Goal: Check status: Check status

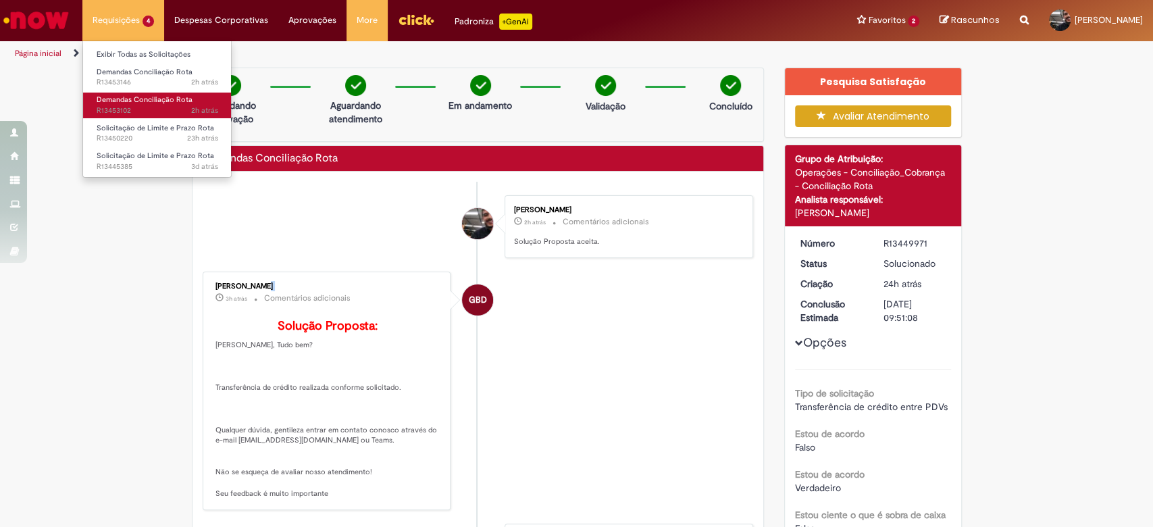
click at [139, 95] on span "Demandas Conciliação Rota" at bounding box center [145, 100] width 96 height 10
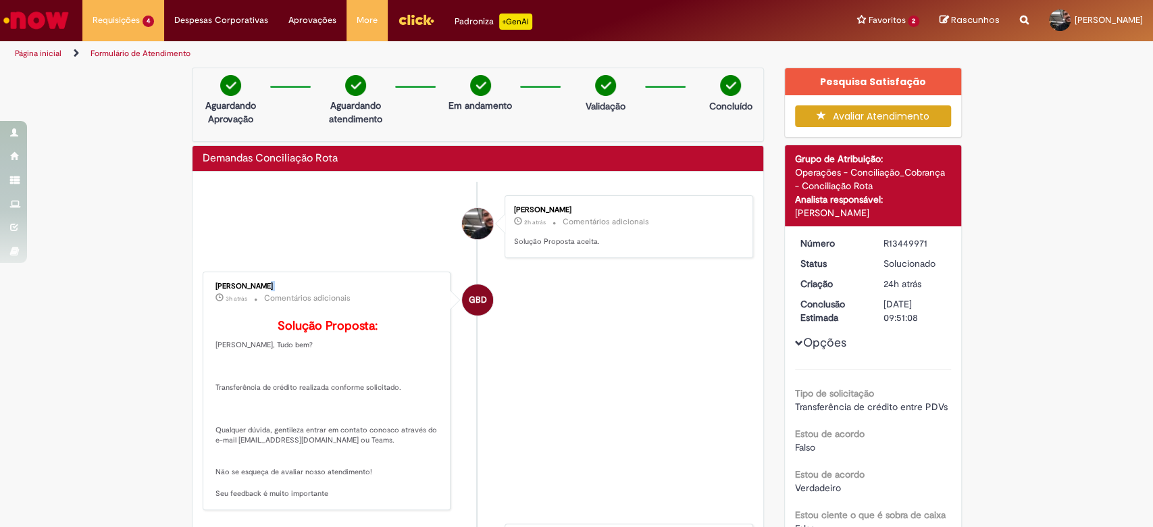
click at [64, 14] on img "Ir para a Homepage" at bounding box center [36, 20] width 70 height 27
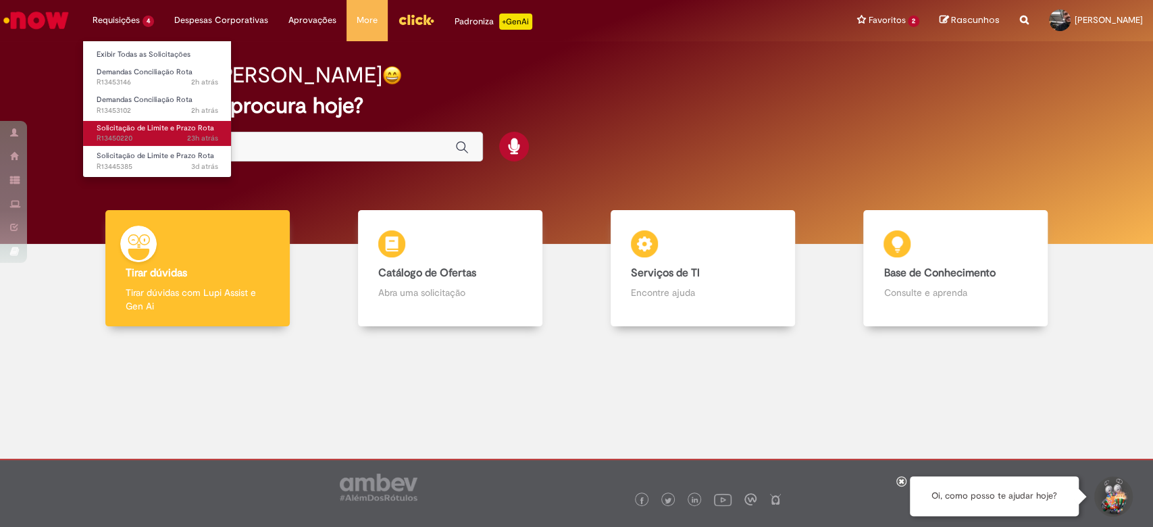
click at [161, 122] on link "Solicitação de Limite e Prazo Rota 23h atrás 23 horas atrás R13450220" at bounding box center [157, 133] width 149 height 25
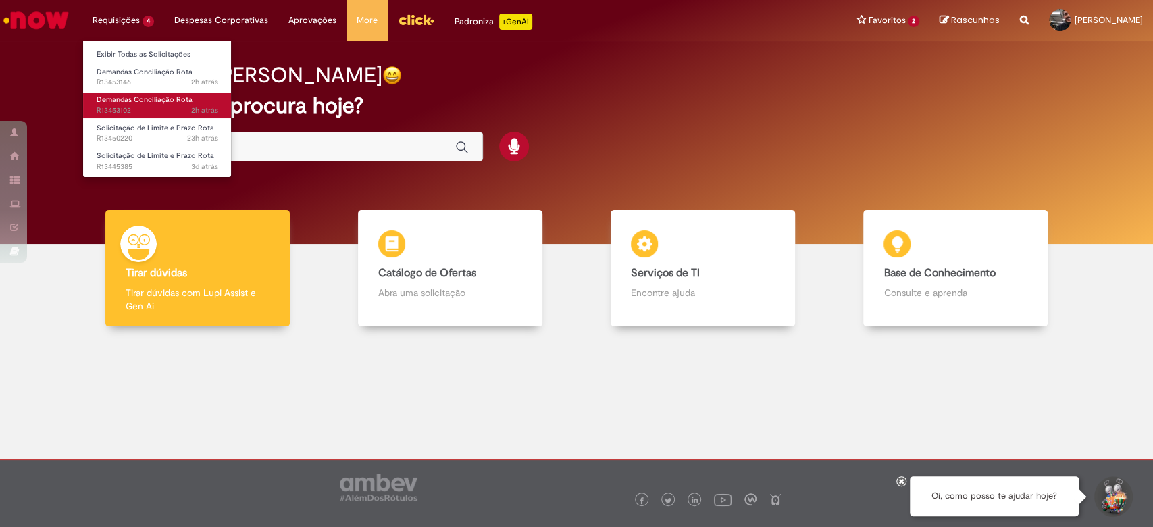
click at [181, 97] on span "Demandas Conciliação Rota" at bounding box center [145, 100] width 96 height 10
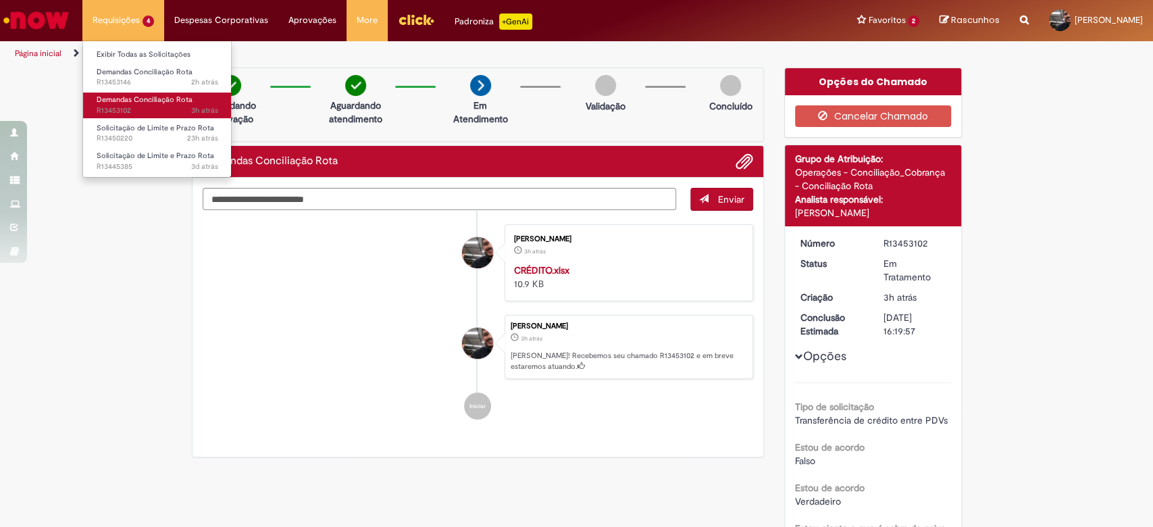
click at [151, 100] on span "Demandas Conciliação Rota" at bounding box center [145, 100] width 96 height 10
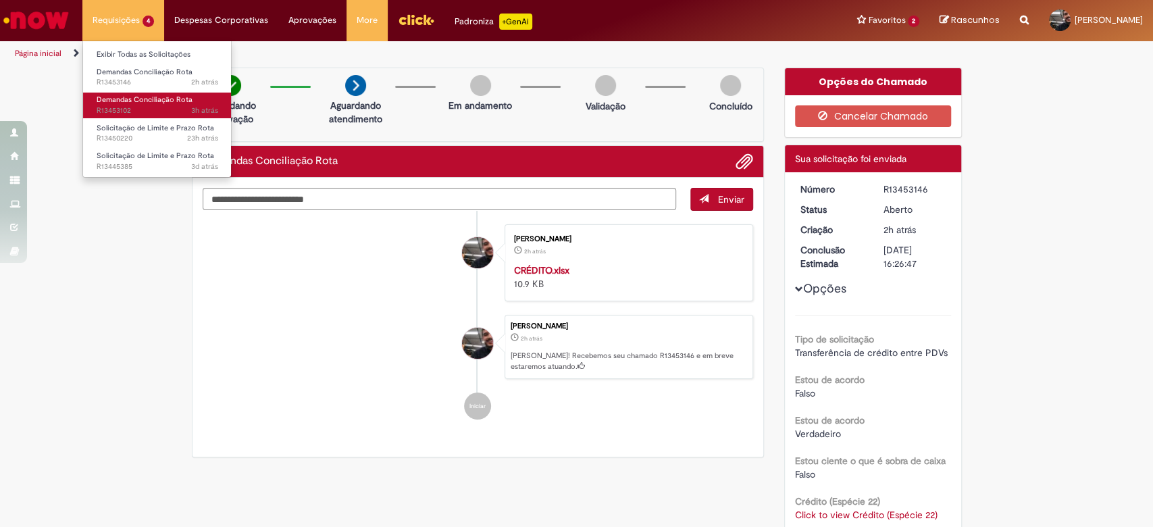
click at [132, 114] on span "3h atrás 3 horas atrás R13453102" at bounding box center [158, 110] width 122 height 11
click at [141, 112] on span "3h atrás 3 horas atrás R13453102" at bounding box center [158, 110] width 122 height 11
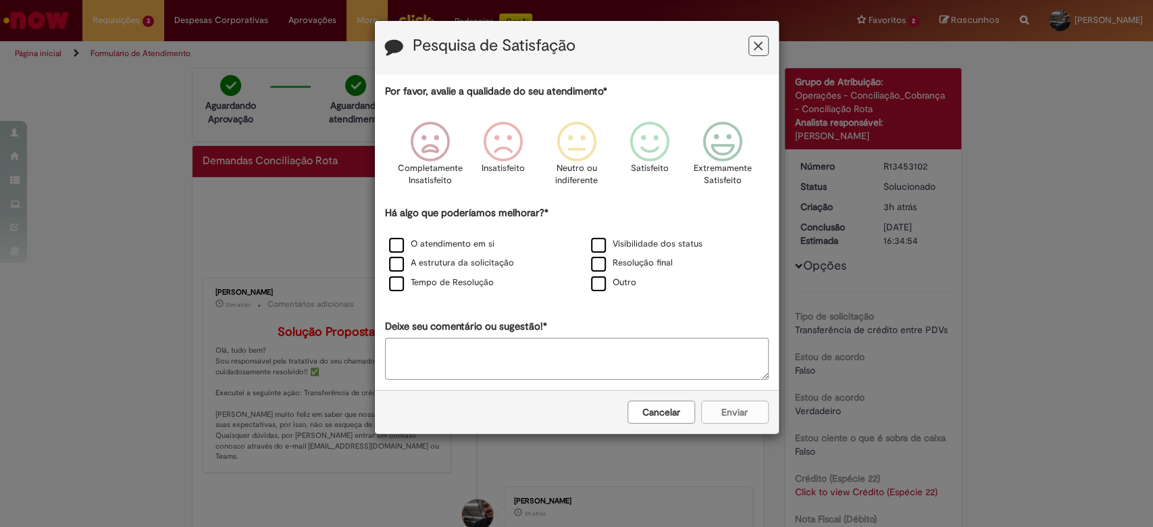
click at [754, 45] on icon "Feedback" at bounding box center [758, 46] width 9 height 14
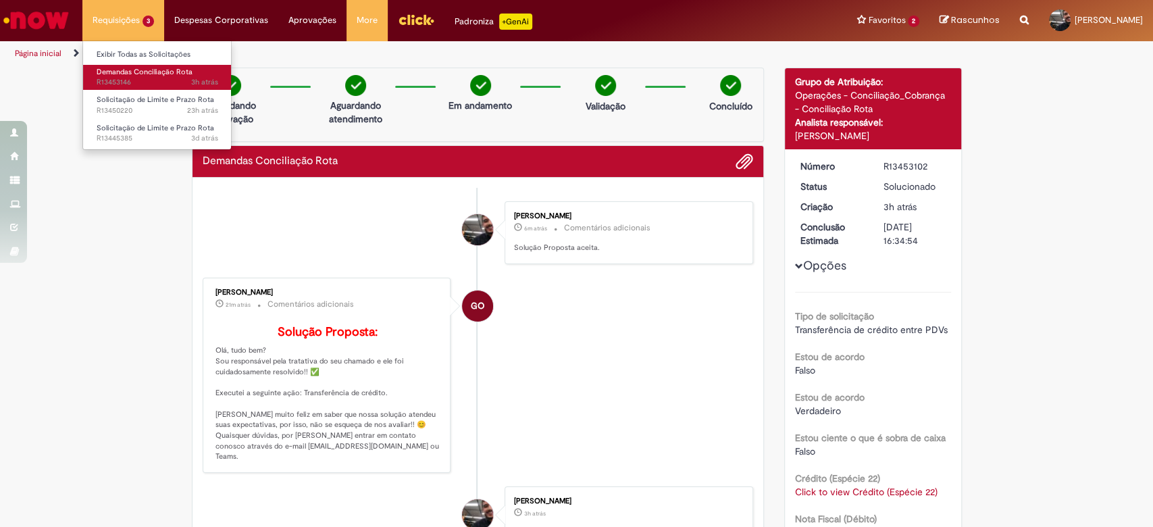
click at [144, 81] on span "3h atrás 3 horas atrás R13453146" at bounding box center [158, 82] width 122 height 11
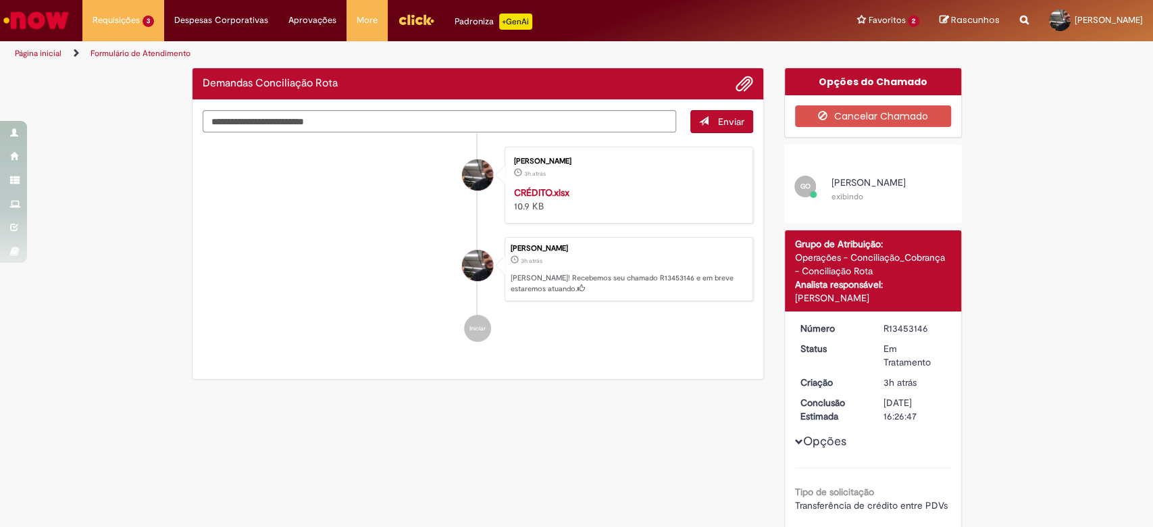
click at [53, 9] on img "Ir para a Homepage" at bounding box center [36, 20] width 70 height 27
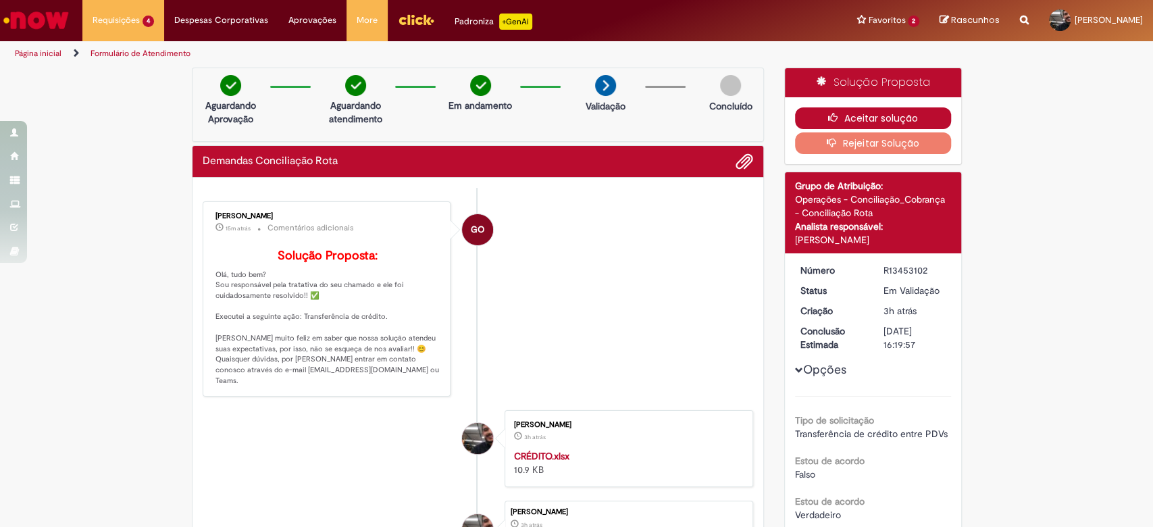
click at [828, 115] on icon "button" at bounding box center [836, 117] width 16 height 9
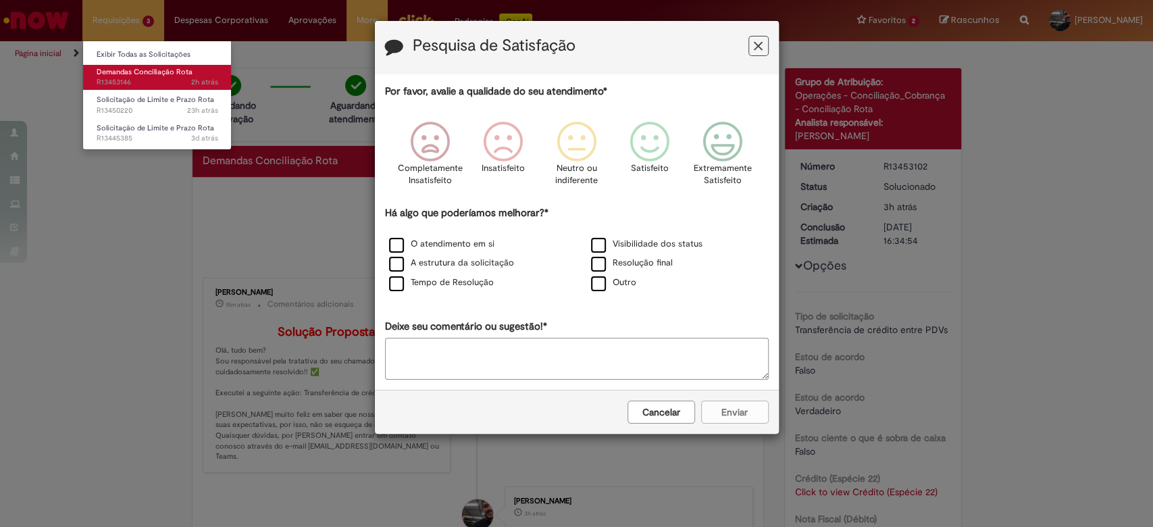
click at [140, 70] on span "Demandas Conciliação Rota" at bounding box center [145, 72] width 96 height 10
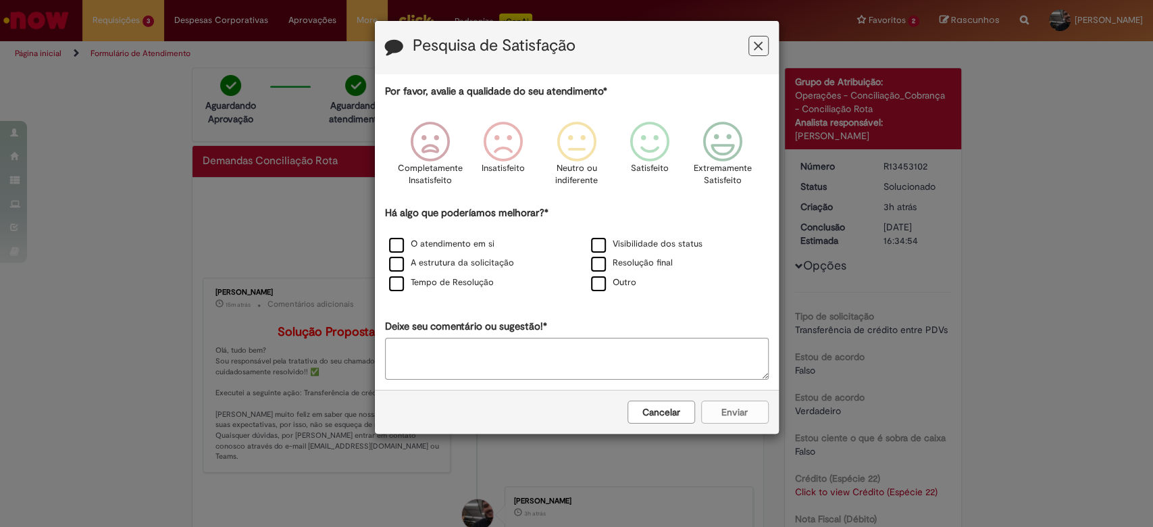
click at [765, 43] on button "Feedback" at bounding box center [759, 46] width 20 height 20
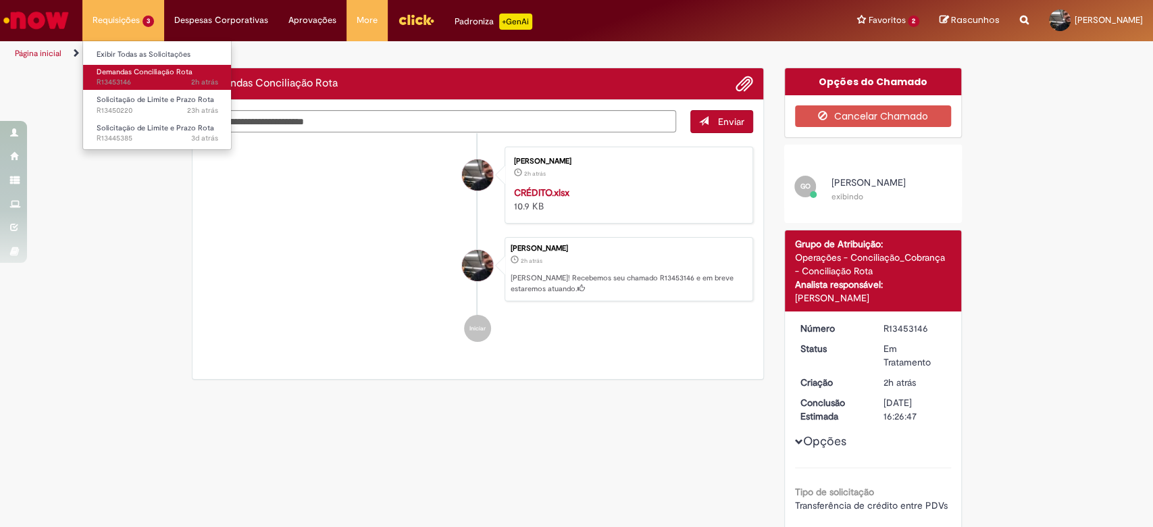
click at [153, 75] on span "Demandas Conciliação Rota" at bounding box center [145, 72] width 96 height 10
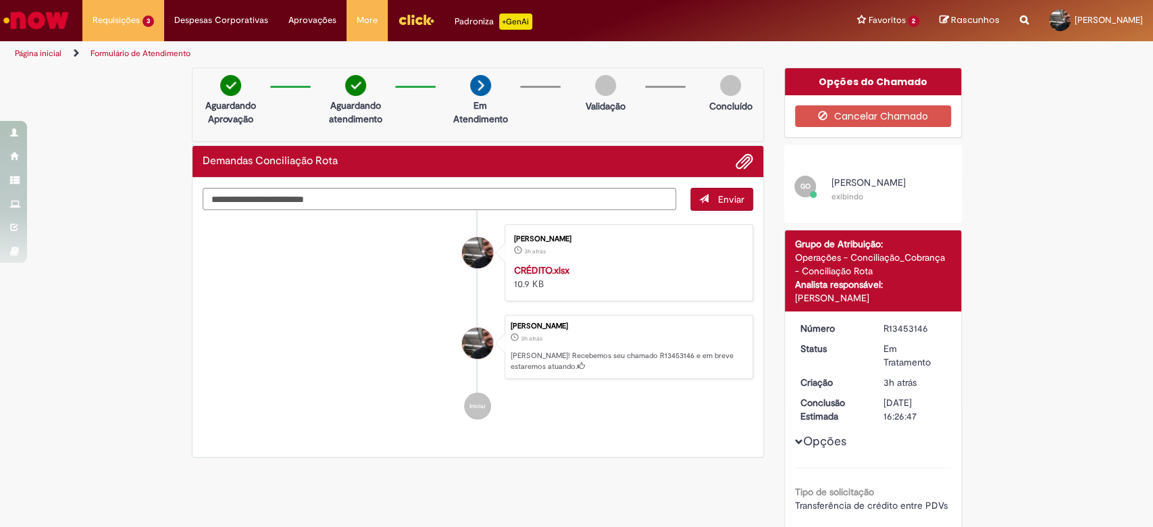
click at [47, 19] on img "Ir para a Homepage" at bounding box center [36, 20] width 70 height 27
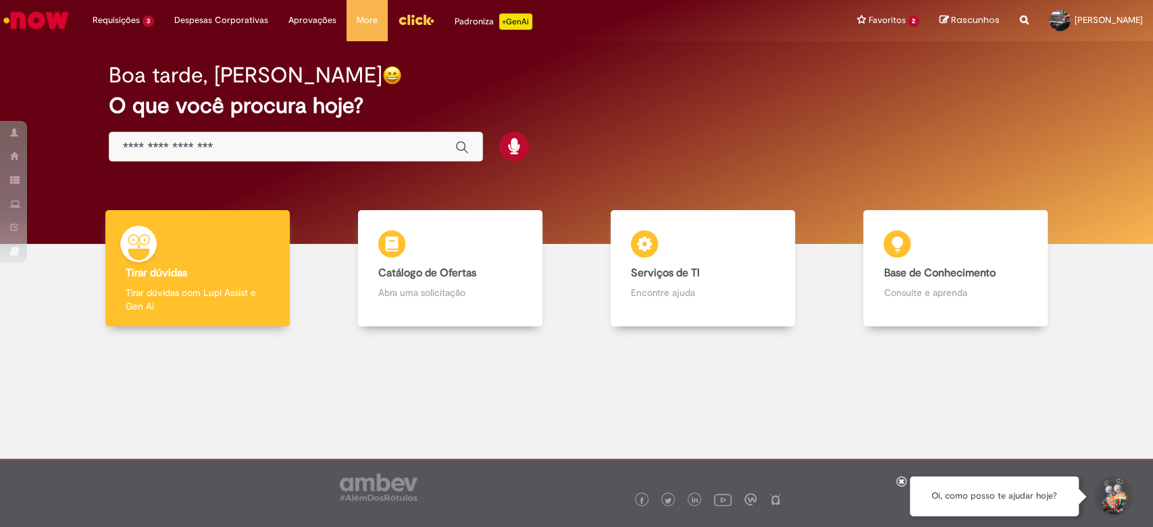
click at [411, 21] on img "Menu Cabeçalho" at bounding box center [416, 19] width 36 height 20
